Goal: Task Accomplishment & Management: Manage account settings

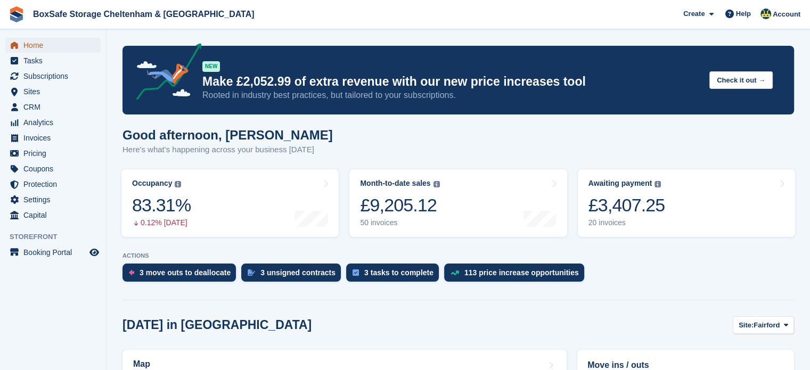
drag, startPoint x: 0, startPoint y: 0, endPoint x: 591, endPoint y: 146, distance: 609.2
click at [58, 41] on span "Home" at bounding box center [55, 45] width 64 height 15
click at [674, 211] on link "Awaiting payment The total outstanding balance on all open invoices. £3,759.18 …" at bounding box center [686, 203] width 217 height 68
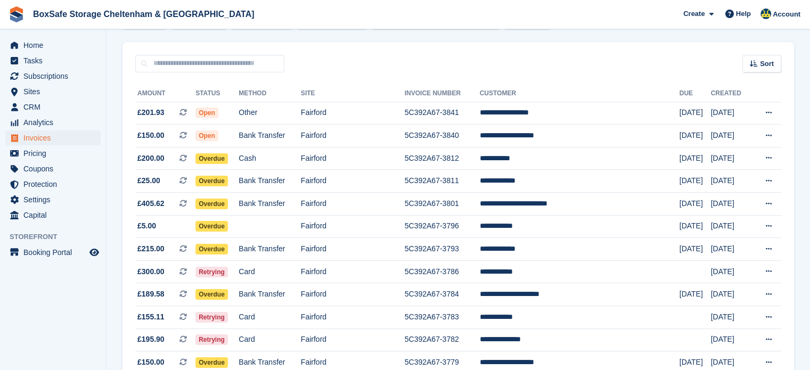
scroll to position [81, 0]
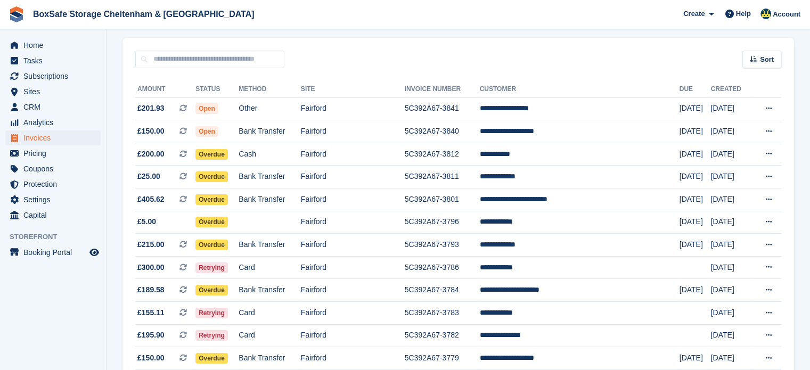
drag, startPoint x: 0, startPoint y: 0, endPoint x: 817, endPoint y: 138, distance: 828.7
click at [809, 138] on html "BoxSafe Storage Cheltenham & Fairford Create Subscription Invoice Contact Deal …" at bounding box center [405, 104] width 810 height 370
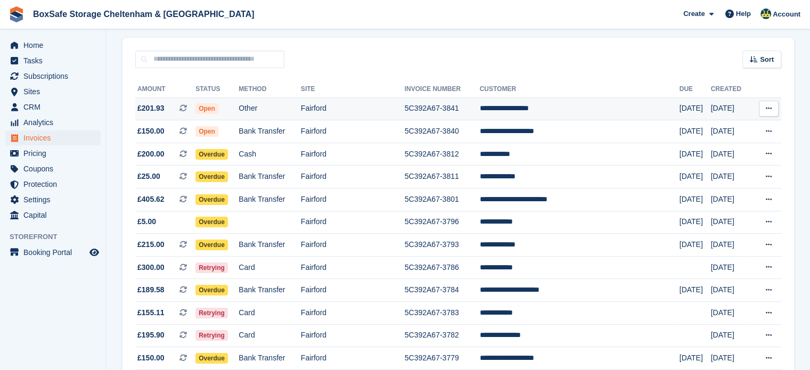
click at [569, 106] on td "**********" at bounding box center [580, 108] width 200 height 23
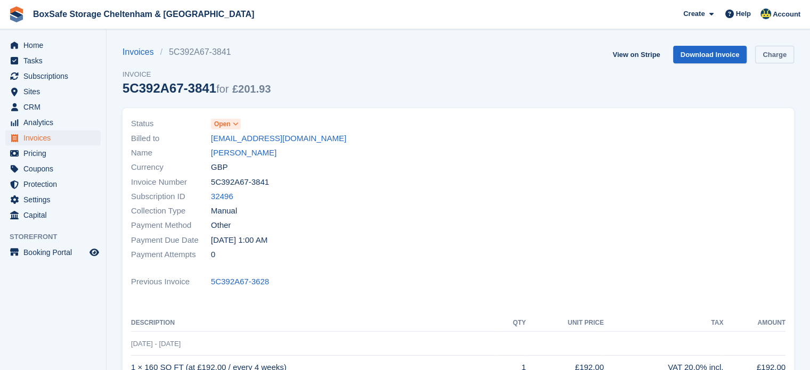
click at [784, 55] on link "Charge" at bounding box center [774, 55] width 39 height 18
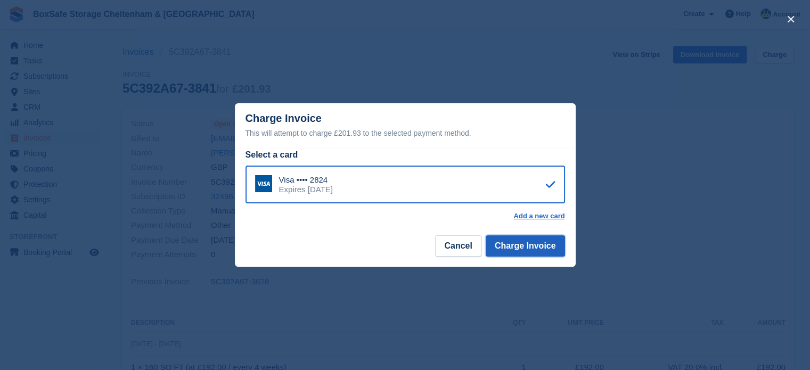
click at [535, 246] on button "Charge Invoice" at bounding box center [524, 245] width 79 height 21
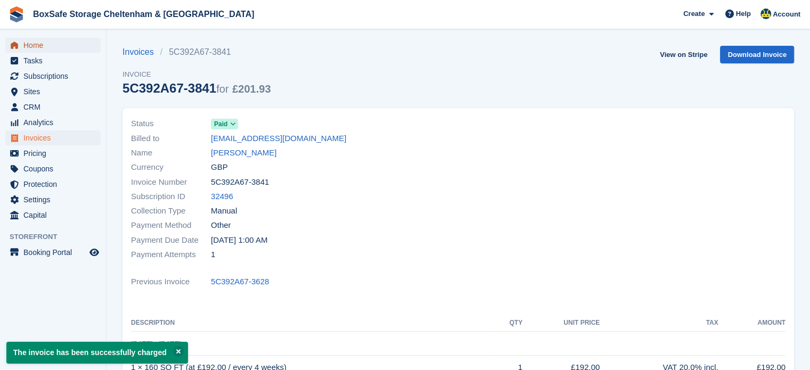
click at [40, 44] on span "Home" at bounding box center [55, 45] width 64 height 15
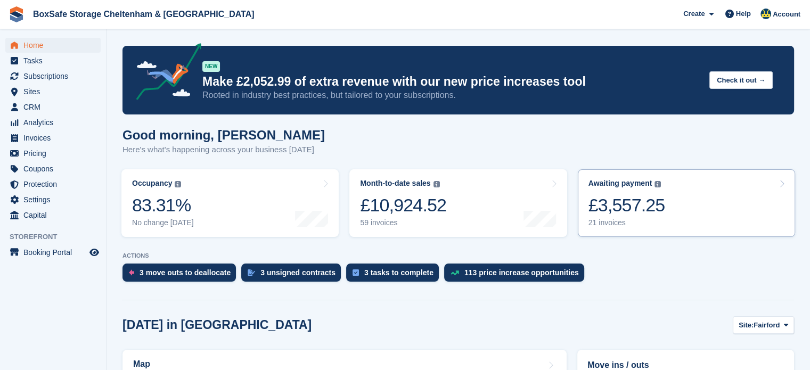
click at [706, 194] on link "Awaiting payment The total outstanding balance on all open invoices. £3,557.25 …" at bounding box center [686, 203] width 217 height 68
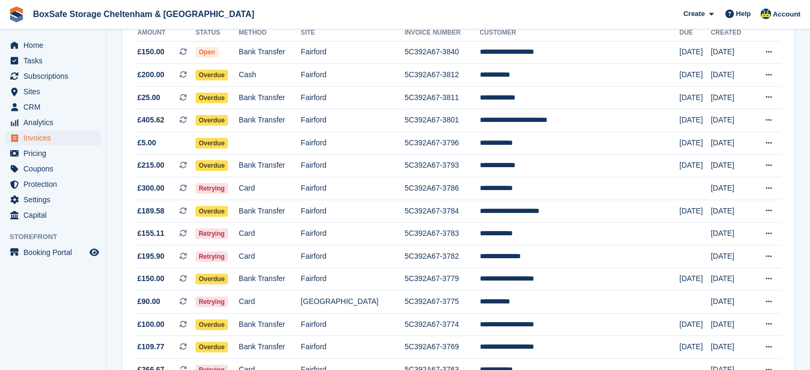
scroll to position [143, 0]
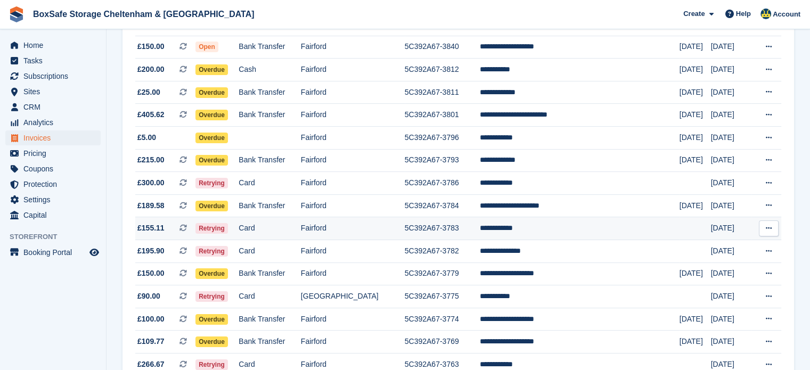
click at [543, 229] on td "**********" at bounding box center [580, 228] width 200 height 23
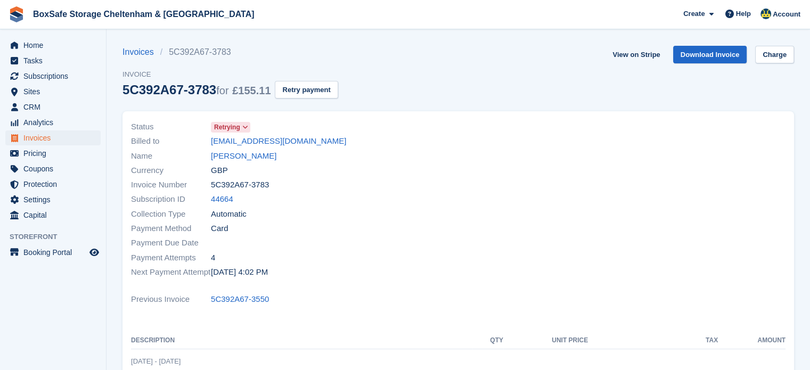
click at [220, 129] on span "Retrying" at bounding box center [227, 127] width 26 height 10
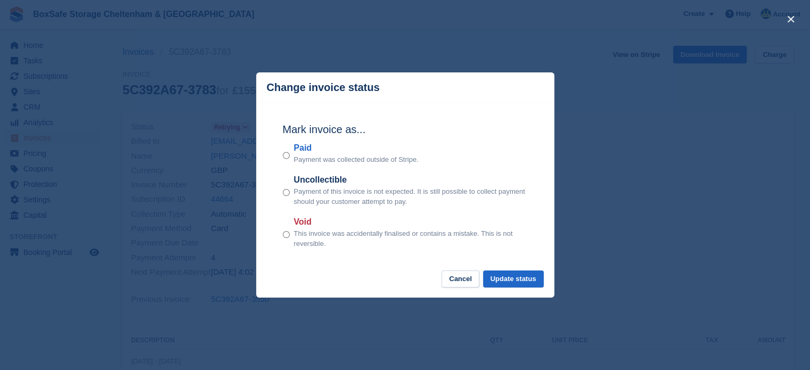
click at [282, 155] on div "Mark invoice as... Paid Payment was collected outside of Stripe. Uncollectible …" at bounding box center [405, 187] width 266 height 168
click at [522, 285] on button "Update status" at bounding box center [513, 279] width 61 height 18
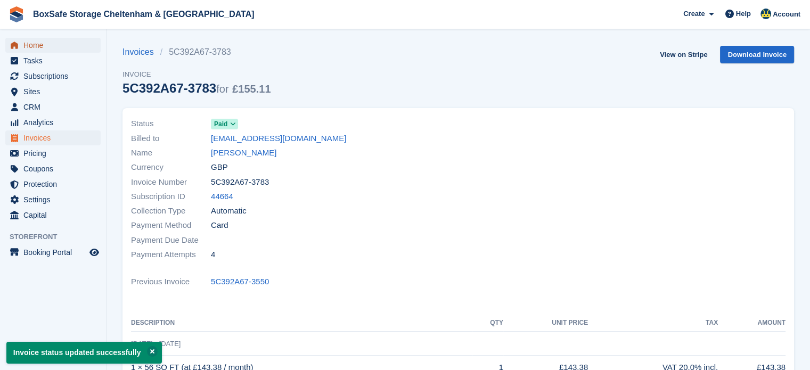
click at [74, 48] on span "Home" at bounding box center [55, 45] width 64 height 15
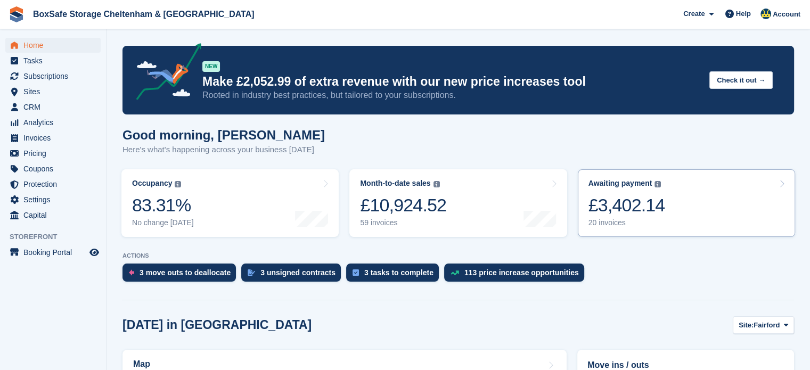
click at [711, 194] on link "Awaiting payment The total outstanding balance on all open invoices. £3,402.14 …" at bounding box center [686, 203] width 217 height 68
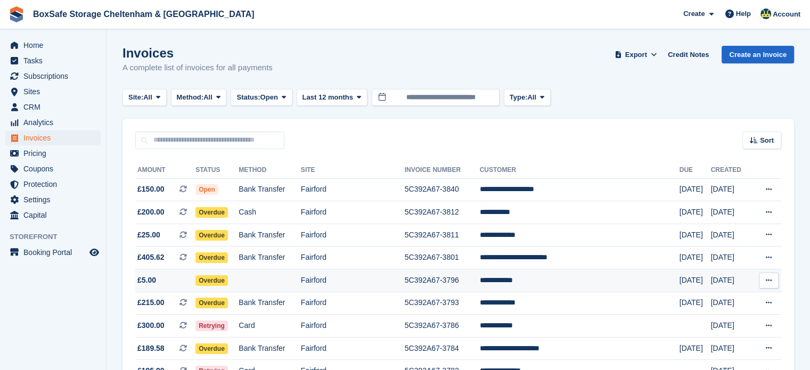
click at [438, 282] on td "5C392A67-3796" at bounding box center [442, 280] width 75 height 23
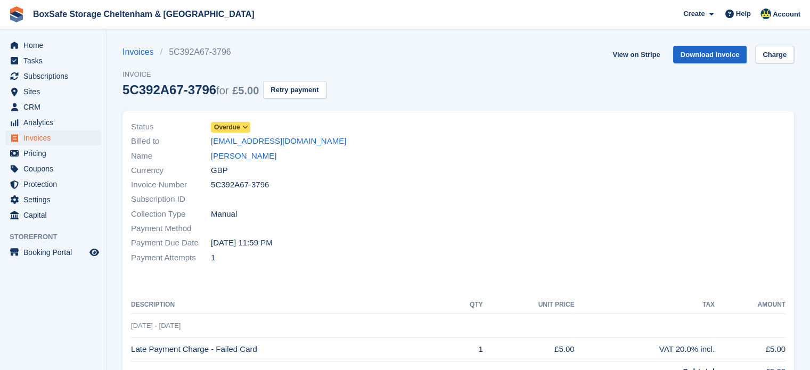
click at [234, 122] on span "Overdue" at bounding box center [230, 127] width 39 height 11
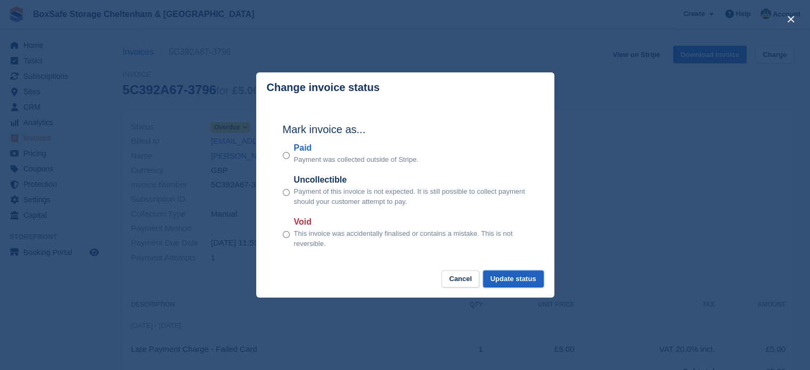
click at [516, 281] on button "Update status" at bounding box center [513, 279] width 61 height 18
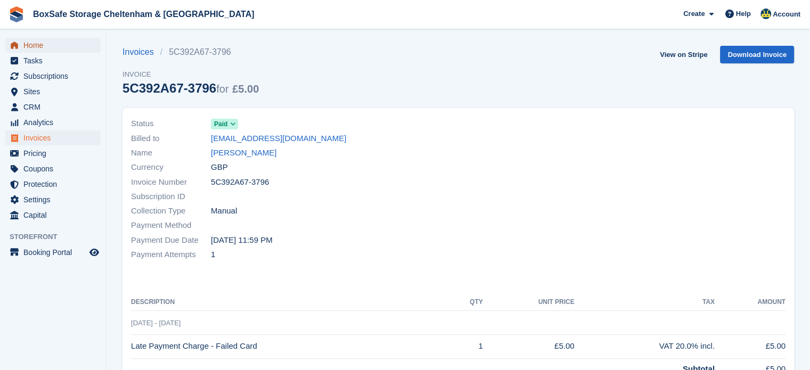
click at [68, 49] on span "Home" at bounding box center [55, 45] width 64 height 15
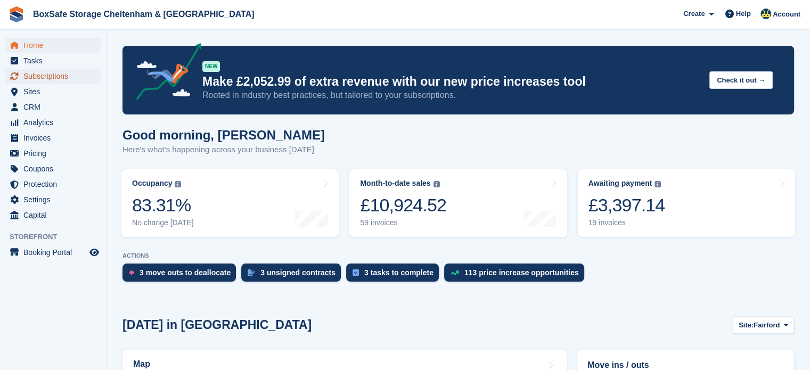
click at [67, 83] on span "Subscriptions" at bounding box center [55, 76] width 64 height 15
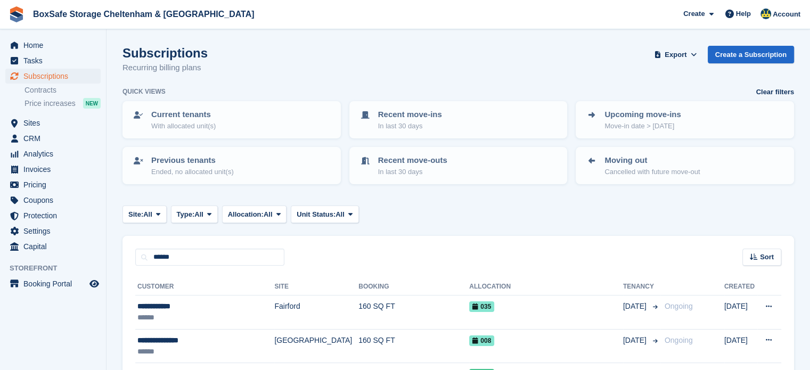
type input "******"
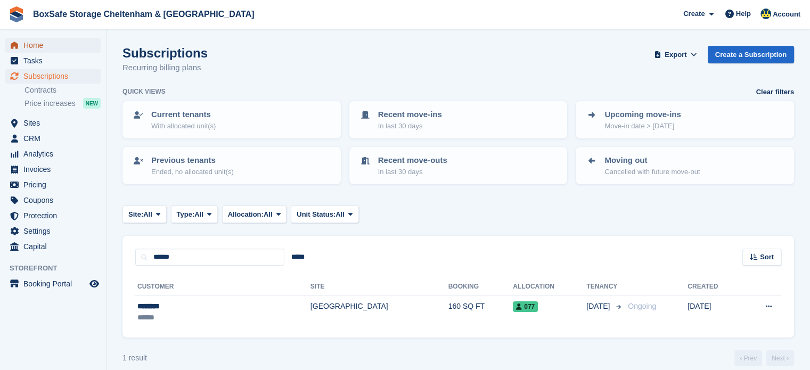
click at [67, 48] on span "Home" at bounding box center [55, 45] width 64 height 15
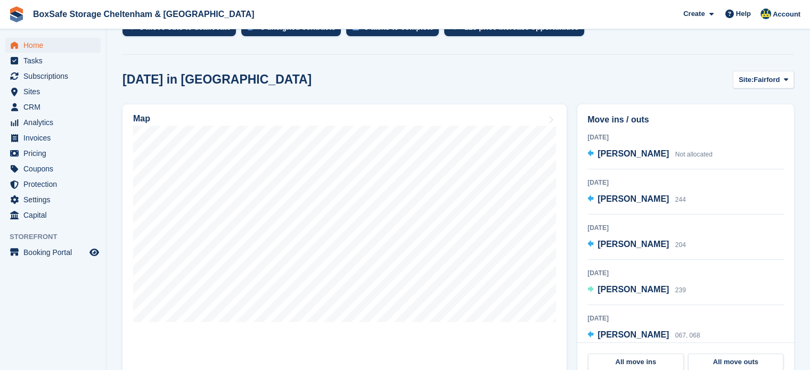
scroll to position [244, 0]
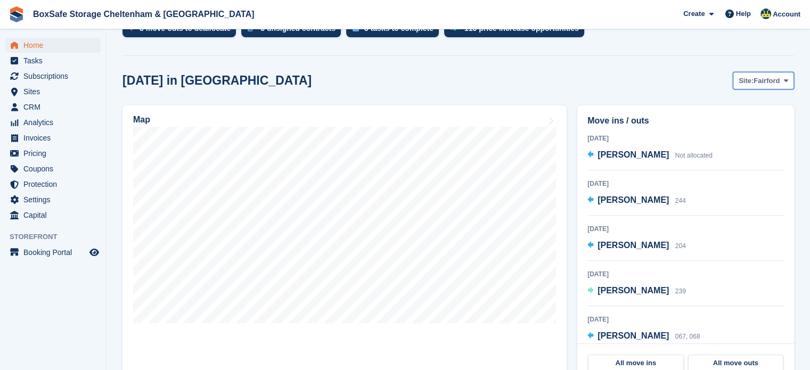
click at [775, 87] on button "Site: Fairford" at bounding box center [762, 81] width 61 height 18
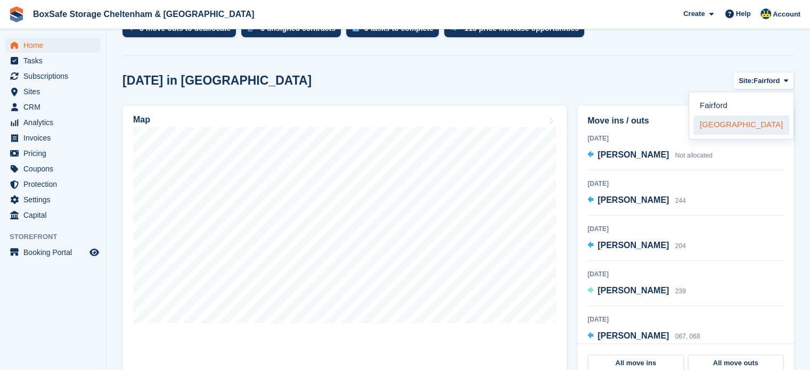
click at [741, 123] on link "[GEOGRAPHIC_DATA]" at bounding box center [741, 125] width 96 height 19
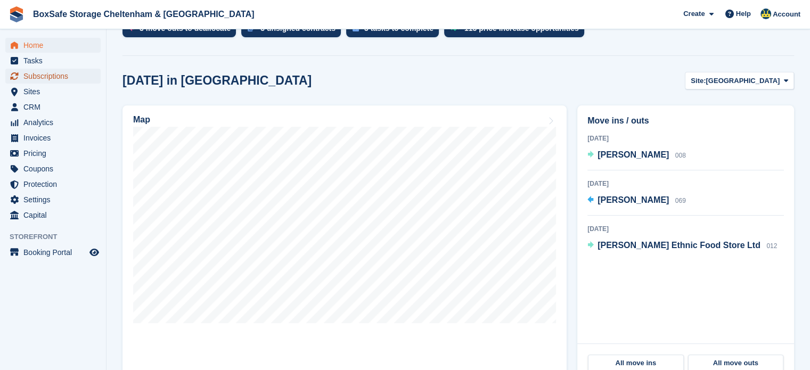
click at [56, 76] on span "Subscriptions" at bounding box center [55, 76] width 64 height 15
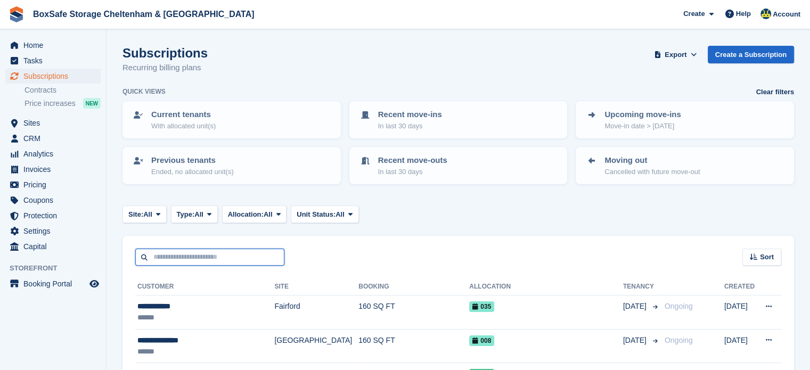
click at [195, 255] on input "text" at bounding box center [209, 258] width 149 height 18
click at [72, 75] on span "Subscriptions" at bounding box center [55, 76] width 64 height 15
click at [692, 17] on span "Create" at bounding box center [693, 14] width 21 height 11
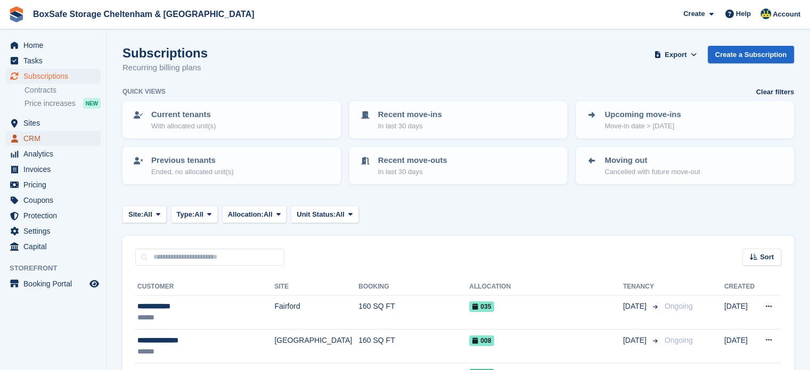
click at [40, 144] on span "CRM" at bounding box center [55, 138] width 64 height 15
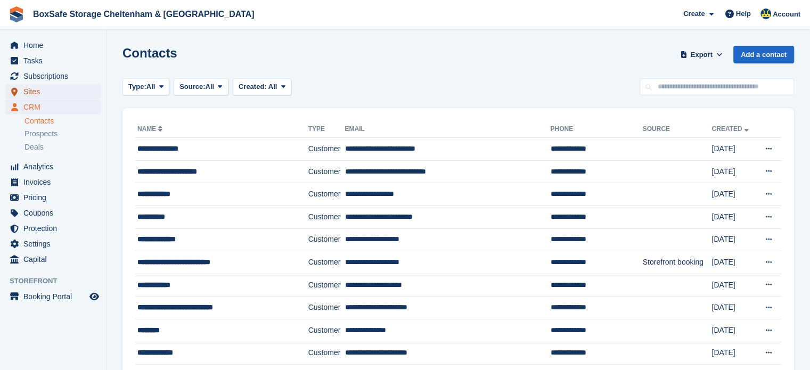
click at [45, 91] on span "Sites" at bounding box center [55, 91] width 64 height 15
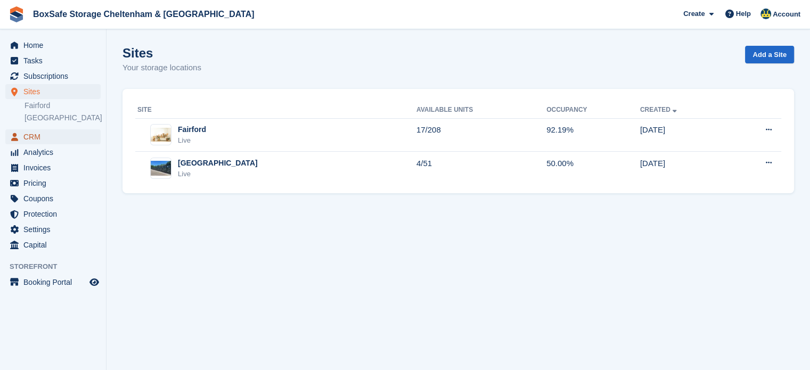
click at [40, 140] on span "CRM" at bounding box center [55, 136] width 64 height 15
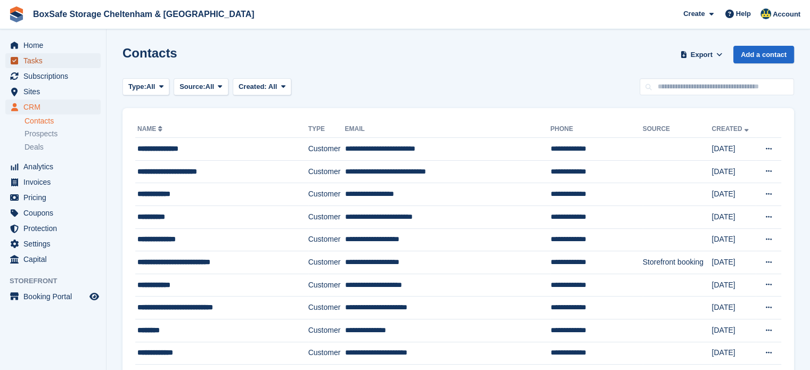
click at [49, 54] on span "Tasks" at bounding box center [55, 60] width 64 height 15
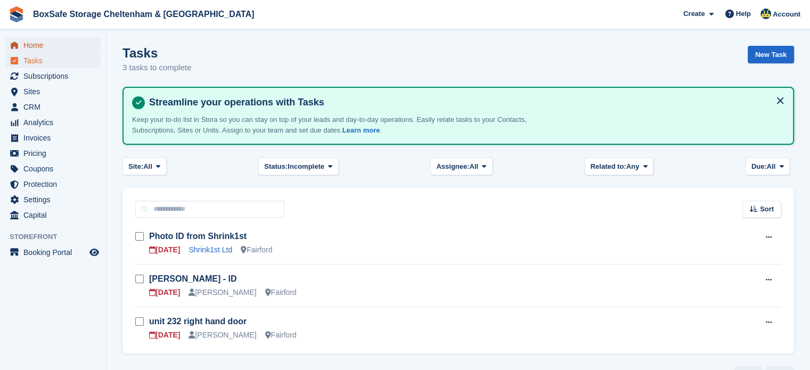
click at [32, 48] on span "Home" at bounding box center [55, 45] width 64 height 15
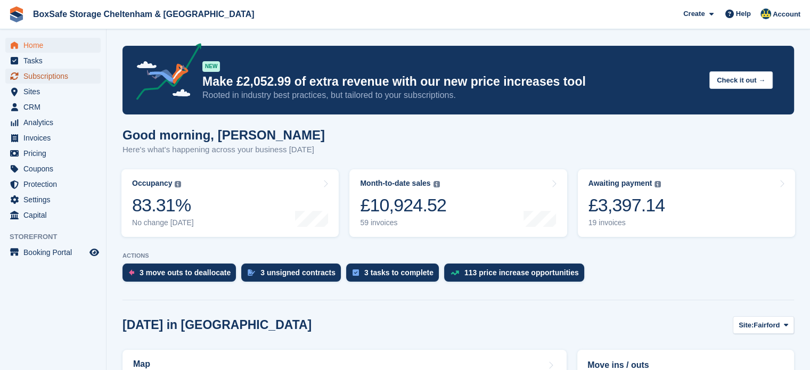
click at [52, 70] on span "Subscriptions" at bounding box center [55, 76] width 64 height 15
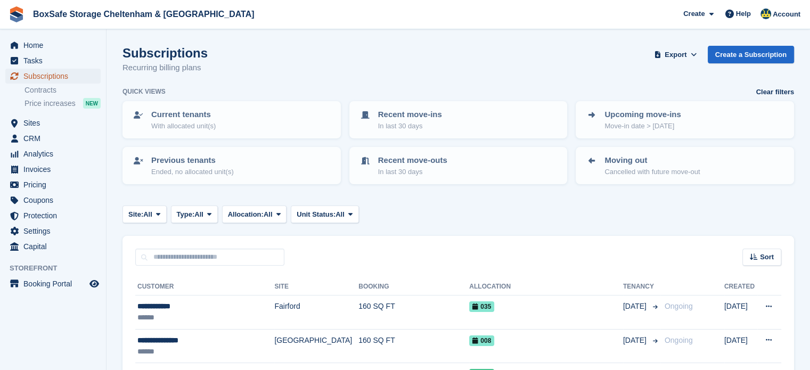
click at [68, 77] on span "Subscriptions" at bounding box center [55, 76] width 64 height 15
click at [55, 42] on span "Home" at bounding box center [55, 45] width 64 height 15
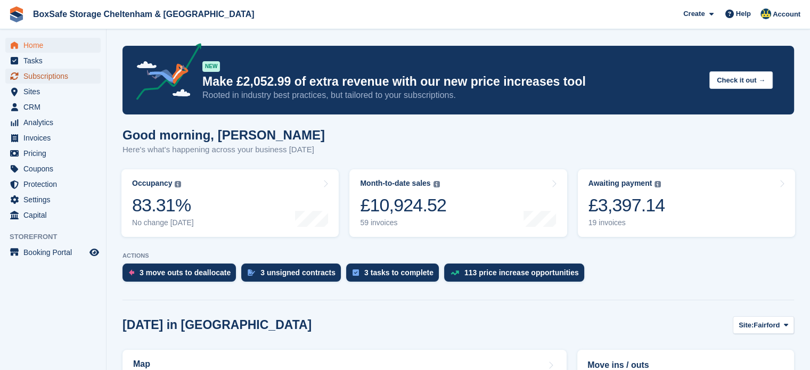
click at [53, 80] on span "Subscriptions" at bounding box center [55, 76] width 64 height 15
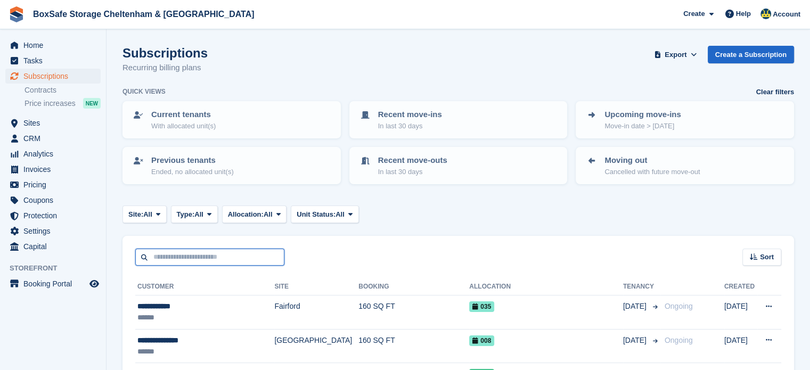
click at [196, 259] on input "text" at bounding box center [209, 258] width 149 height 18
type input "*****"
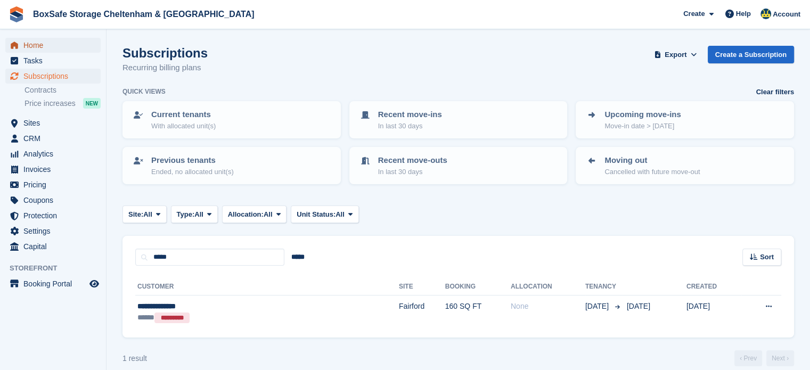
click at [40, 44] on span "Home" at bounding box center [55, 45] width 64 height 15
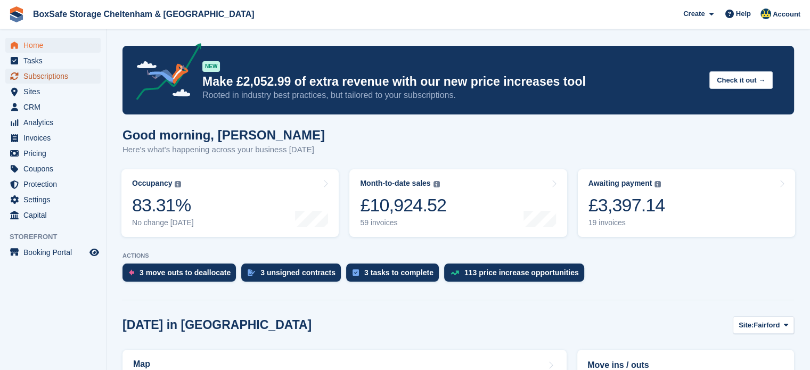
click at [53, 71] on span "Subscriptions" at bounding box center [55, 76] width 64 height 15
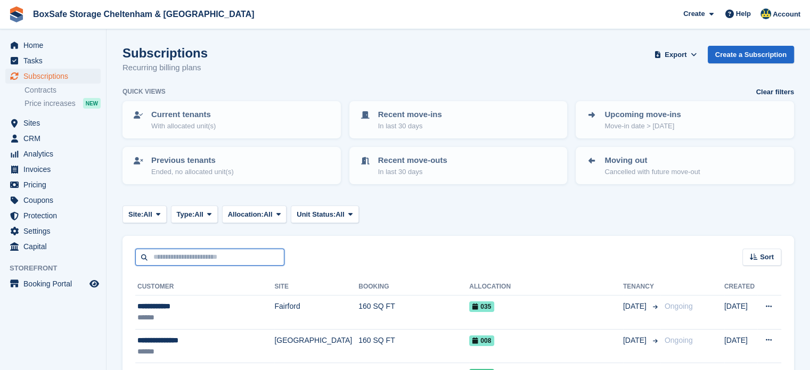
click at [193, 256] on input "text" at bounding box center [209, 258] width 149 height 18
type input "**********"
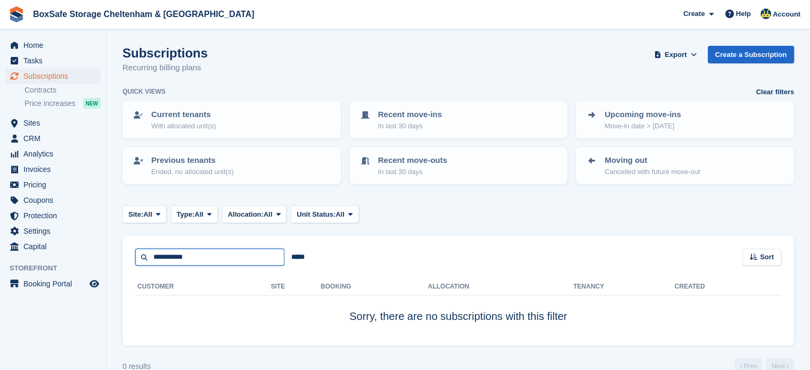
click at [193, 256] on input "**********" at bounding box center [209, 258] width 149 height 18
type input "*"
click at [52, 44] on span "Home" at bounding box center [55, 45] width 64 height 15
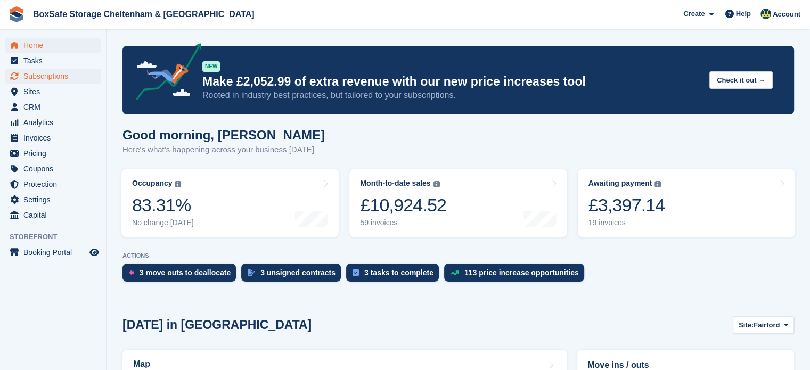
click at [56, 73] on span "Subscriptions" at bounding box center [55, 76] width 64 height 15
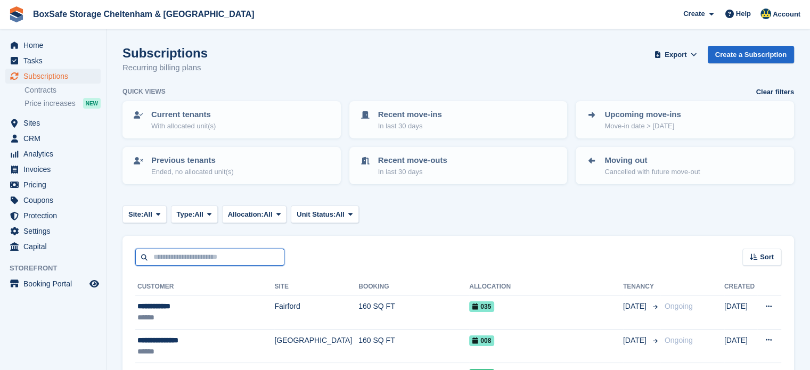
click at [179, 252] on input "text" at bounding box center [209, 258] width 149 height 18
type input "*********"
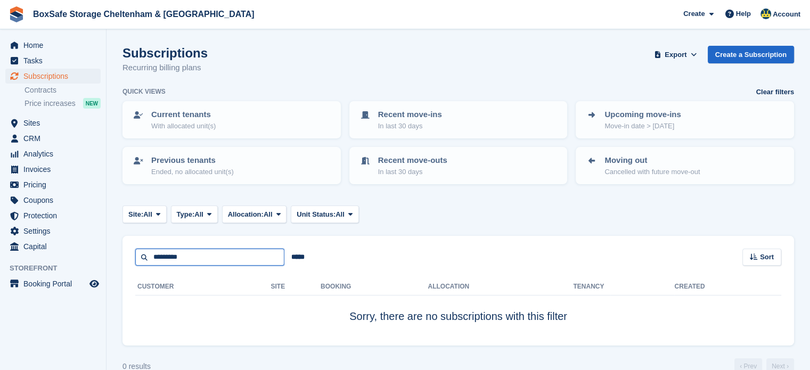
click at [179, 252] on input "*********" at bounding box center [209, 258] width 149 height 18
type input "****"
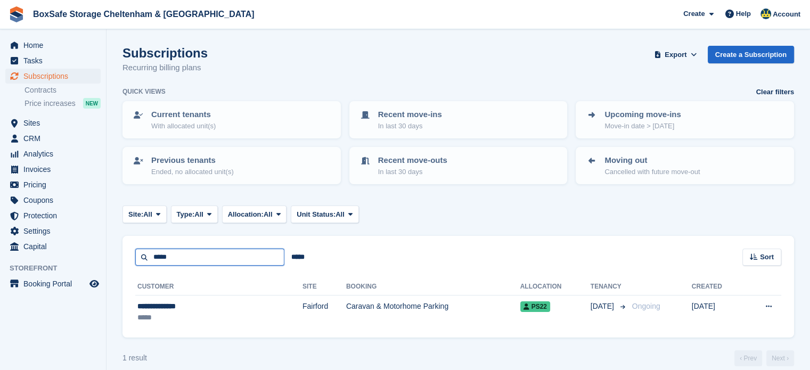
click at [179, 251] on input "****" at bounding box center [209, 258] width 149 height 18
type input "*"
click at [44, 46] on span "Home" at bounding box center [55, 45] width 64 height 15
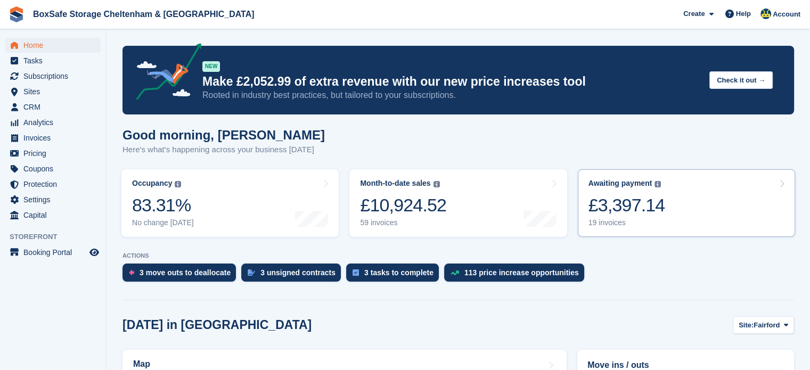
click at [648, 216] on div "£3,397.14" at bounding box center [626, 205] width 77 height 22
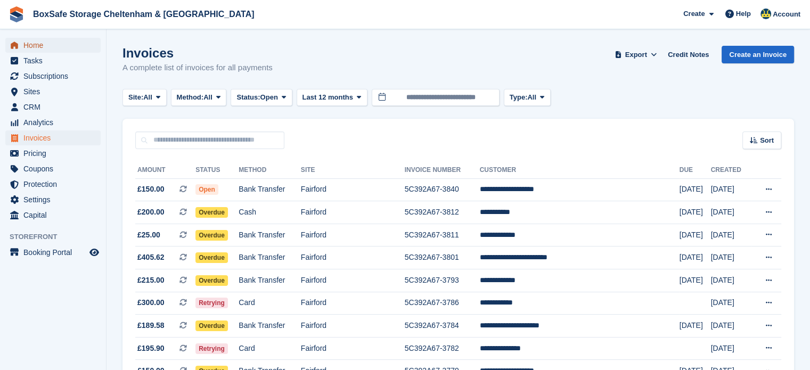
click at [44, 43] on span "Home" at bounding box center [55, 45] width 64 height 15
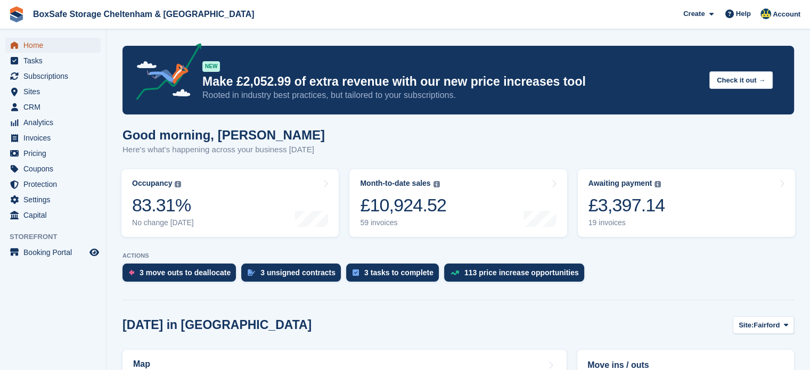
click at [47, 44] on span "Home" at bounding box center [55, 45] width 64 height 15
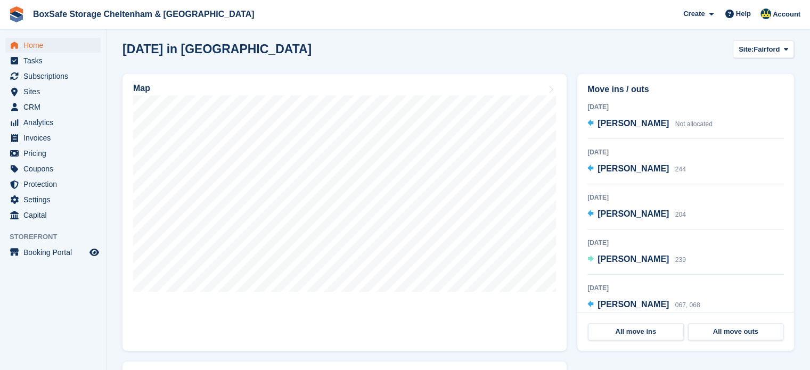
scroll to position [278, 0]
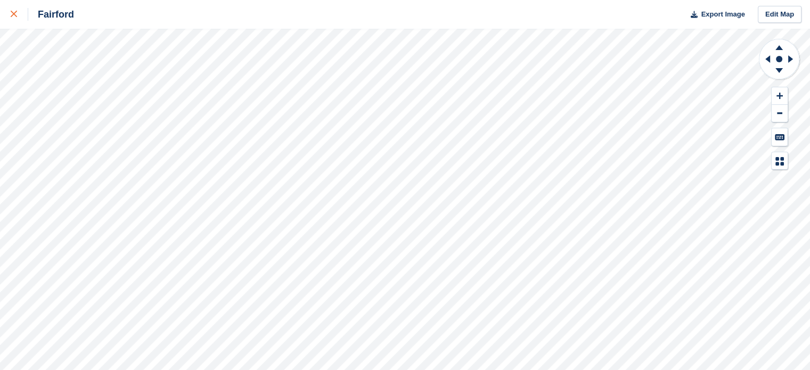
click at [19, 9] on div at bounding box center [20, 14] width 18 height 13
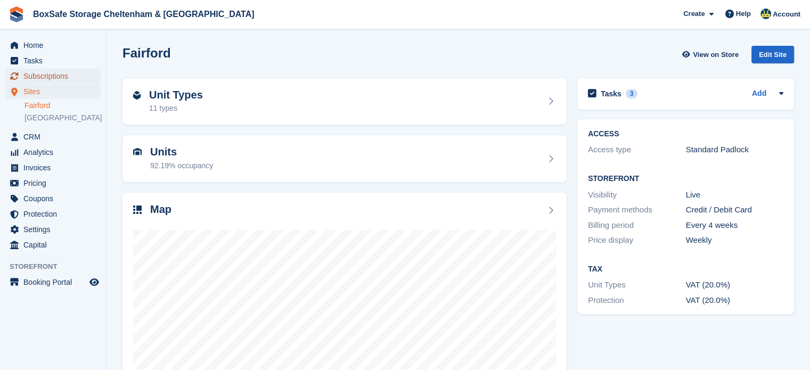
click at [40, 79] on span "Subscriptions" at bounding box center [55, 76] width 64 height 15
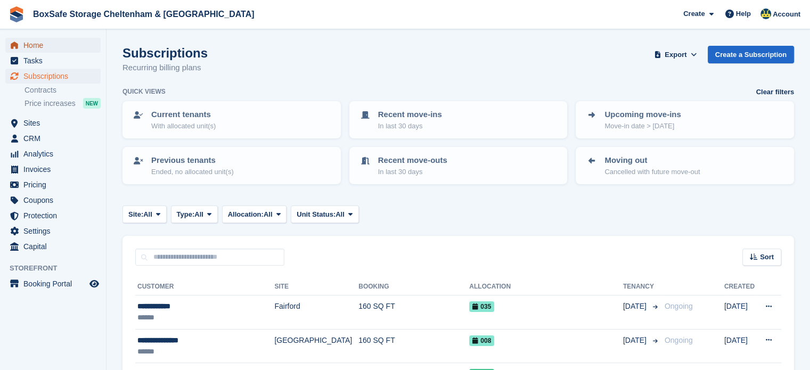
click at [46, 42] on span "Home" at bounding box center [55, 45] width 64 height 15
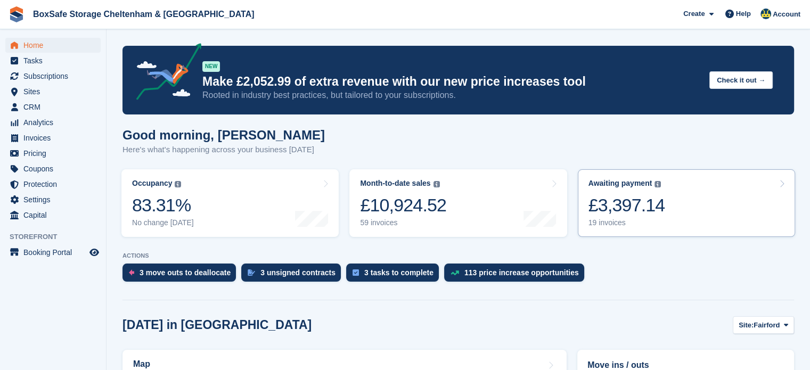
click at [668, 222] on link "Awaiting payment The total outstanding balance on all open invoices. £3,397.14 …" at bounding box center [686, 203] width 217 height 68
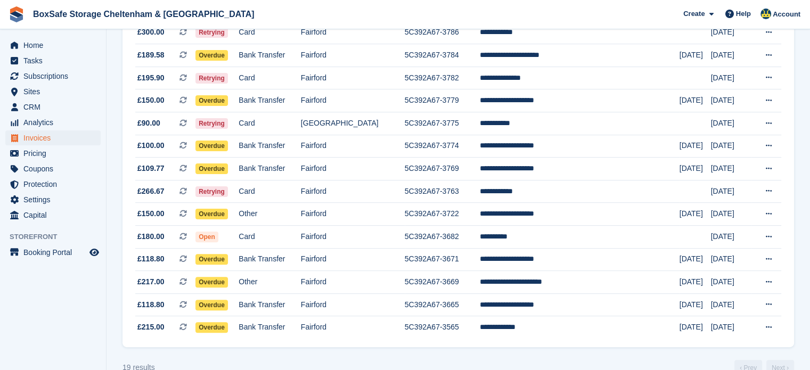
scroll to position [294, 0]
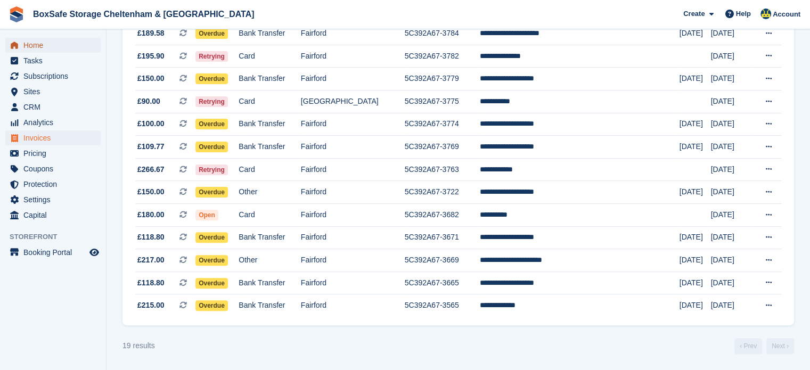
click at [47, 38] on span "Home" at bounding box center [55, 45] width 64 height 15
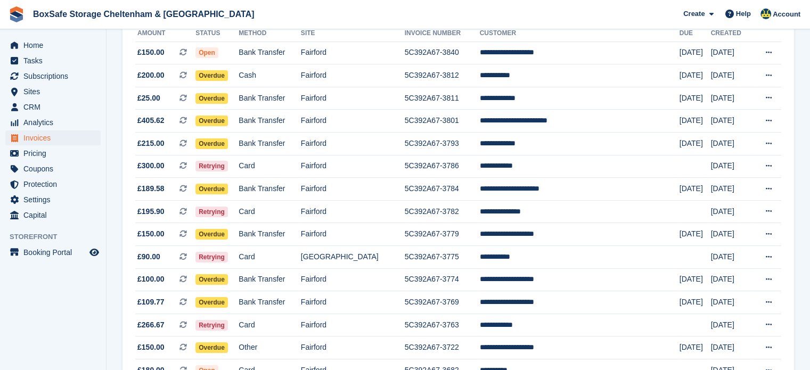
scroll to position [146, 0]
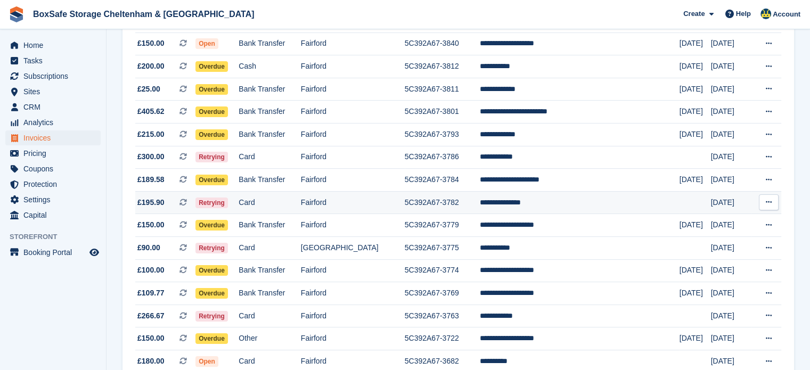
click at [545, 202] on td "**********" at bounding box center [580, 202] width 200 height 23
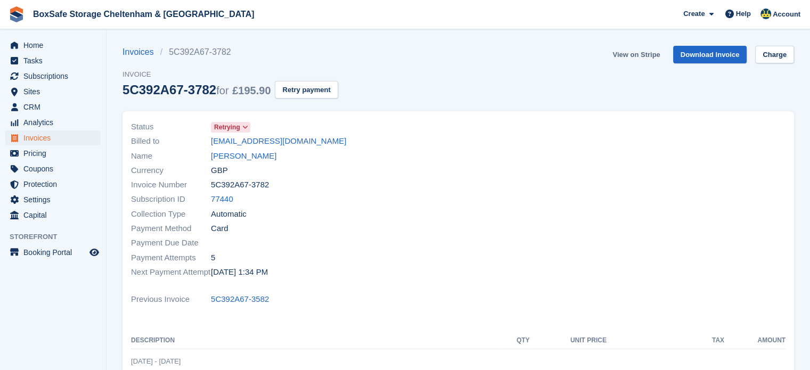
click at [640, 55] on link "View on Stripe" at bounding box center [636, 55] width 56 height 18
click at [54, 45] on span "Home" at bounding box center [55, 45] width 64 height 15
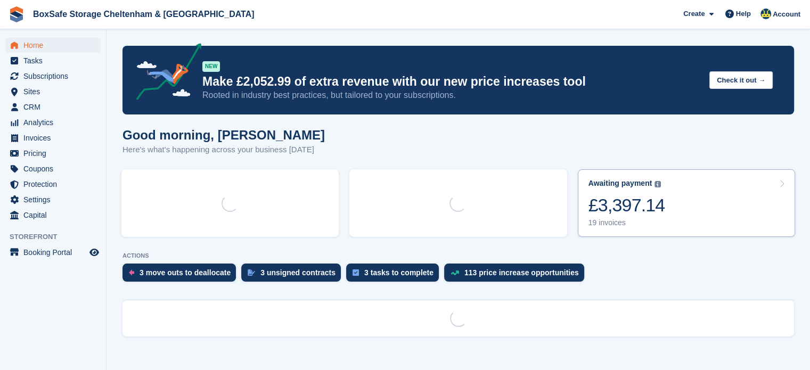
click at [694, 217] on link "Awaiting payment The total outstanding balance on all open invoices. £3,397.14 …" at bounding box center [686, 203] width 217 height 68
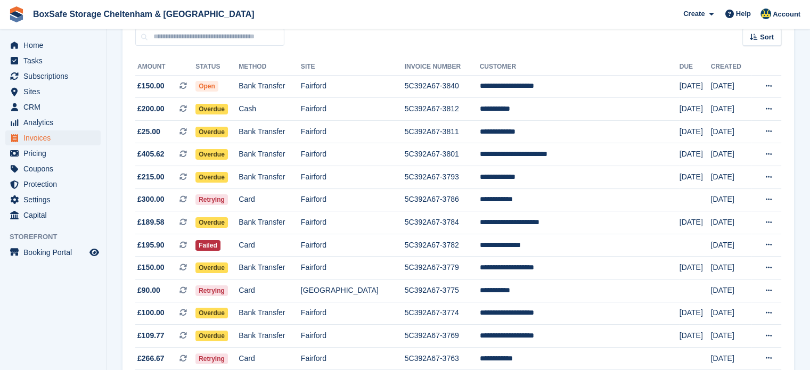
scroll to position [102, 0]
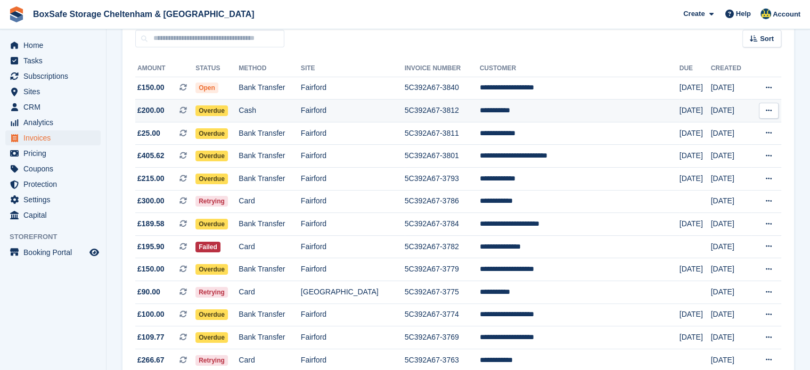
click at [529, 114] on td "**********" at bounding box center [580, 111] width 200 height 23
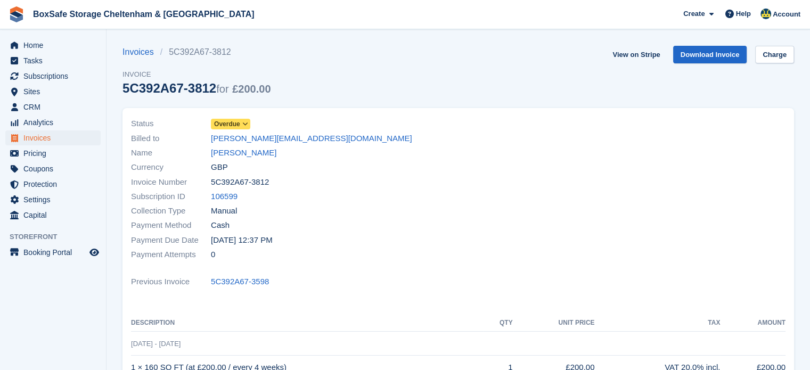
click at [230, 120] on span "Overdue" at bounding box center [227, 124] width 26 height 10
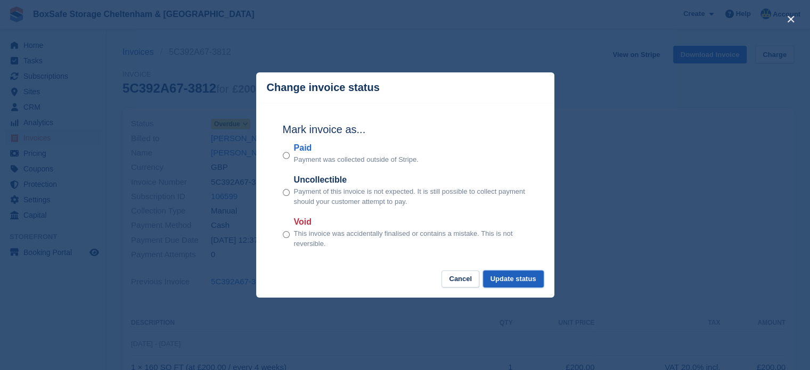
click at [514, 283] on button "Update status" at bounding box center [513, 279] width 61 height 18
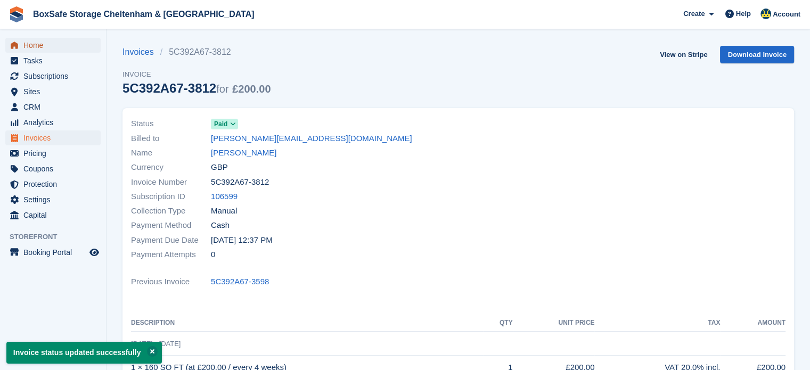
click at [37, 48] on span "Home" at bounding box center [55, 45] width 64 height 15
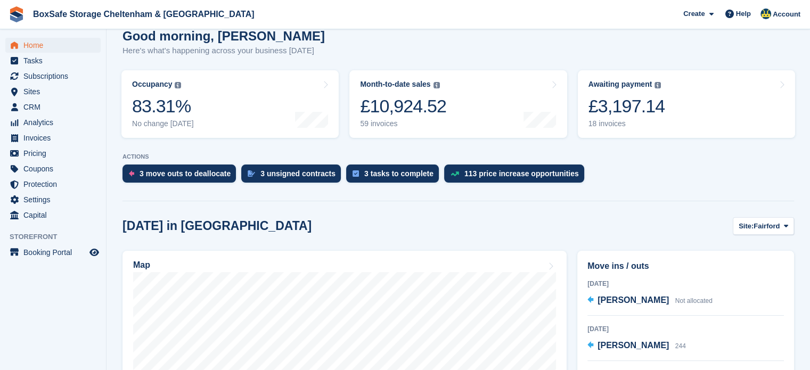
scroll to position [117, 0]
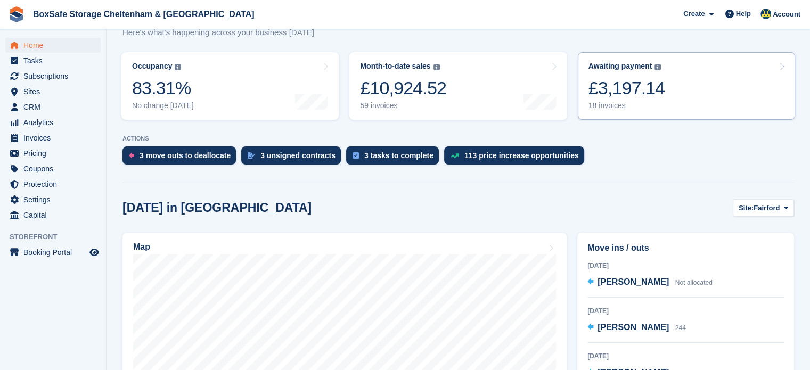
click at [654, 95] on div "£3,197.14" at bounding box center [626, 88] width 77 height 22
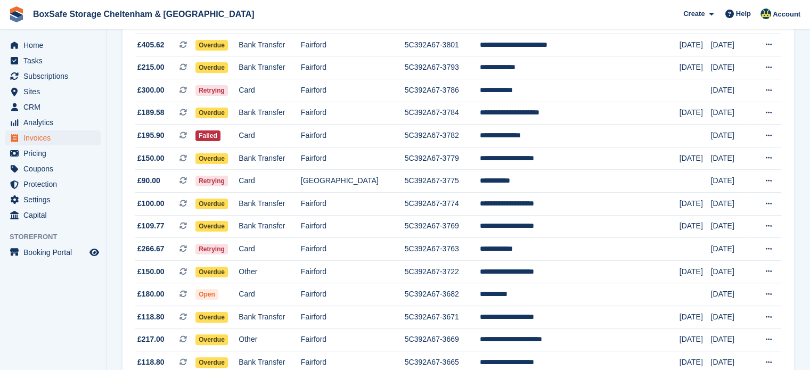
scroll to position [242, 0]
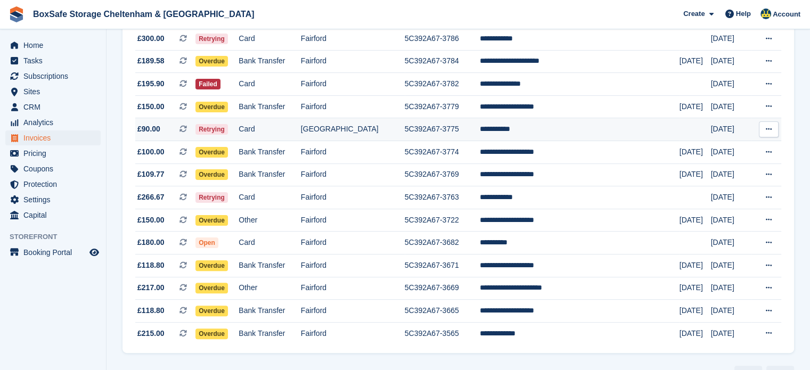
click at [582, 121] on td "**********" at bounding box center [580, 129] width 200 height 23
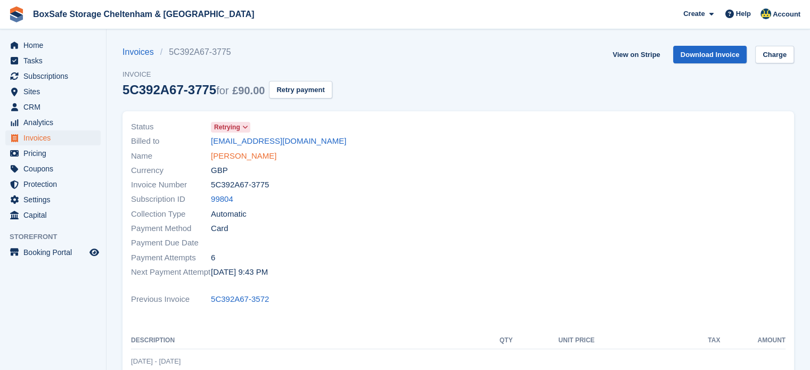
click at [233, 155] on link "David Jones" at bounding box center [243, 156] width 65 height 12
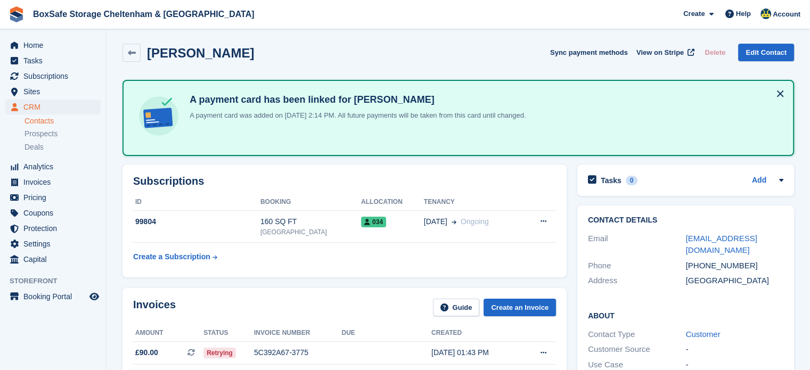
scroll to position [4, 0]
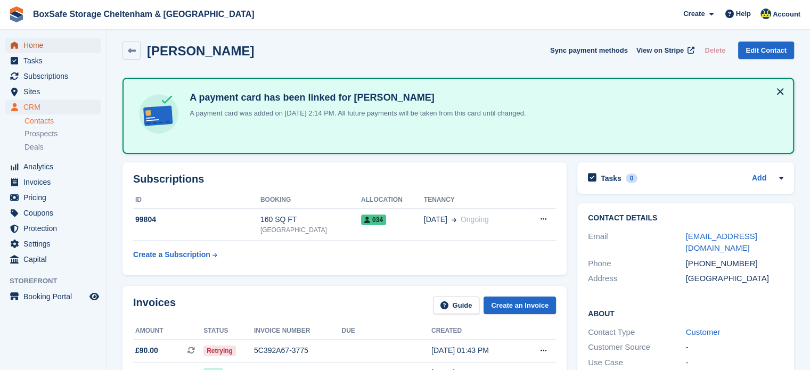
click at [48, 42] on span "Home" at bounding box center [55, 45] width 64 height 15
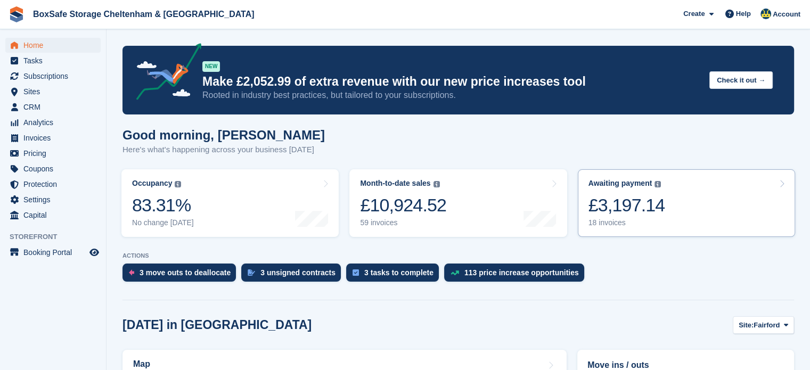
click at [694, 193] on link "Awaiting payment The total outstanding balance on all open invoices. £3,197.14 …" at bounding box center [686, 203] width 217 height 68
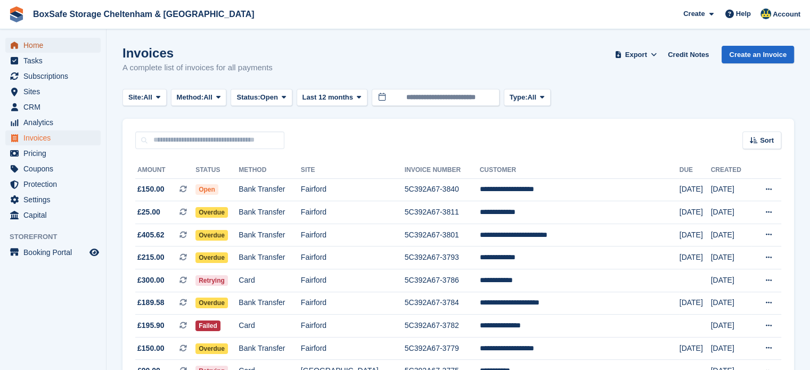
click at [40, 51] on span "Home" at bounding box center [55, 45] width 64 height 15
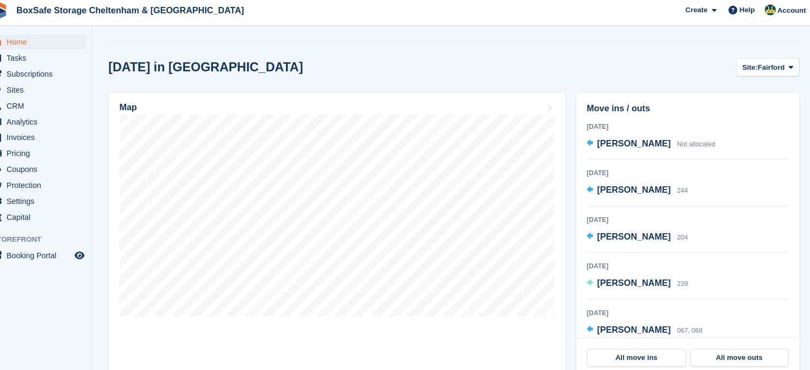
scroll to position [256, 0]
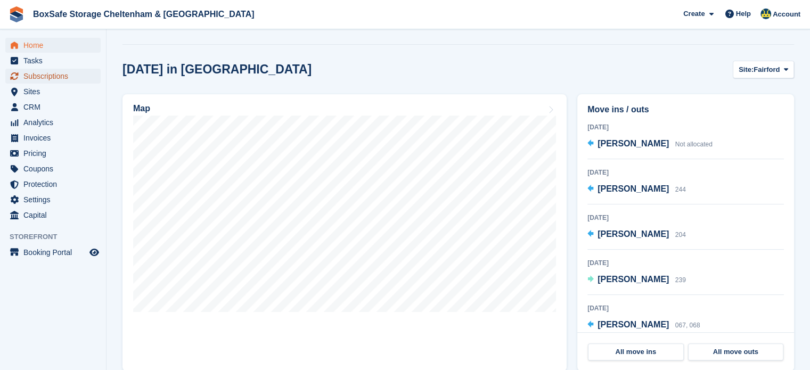
click at [70, 74] on span "Subscriptions" at bounding box center [55, 76] width 64 height 15
